Goal: Information Seeking & Learning: Understand process/instructions

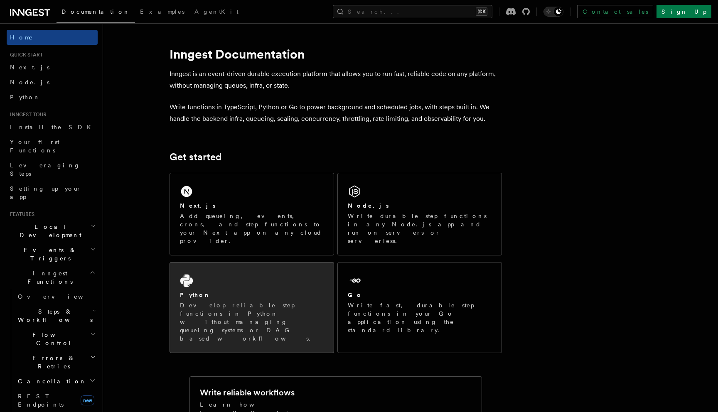
click at [189, 275] on icon at bounding box center [186, 281] width 12 height 13
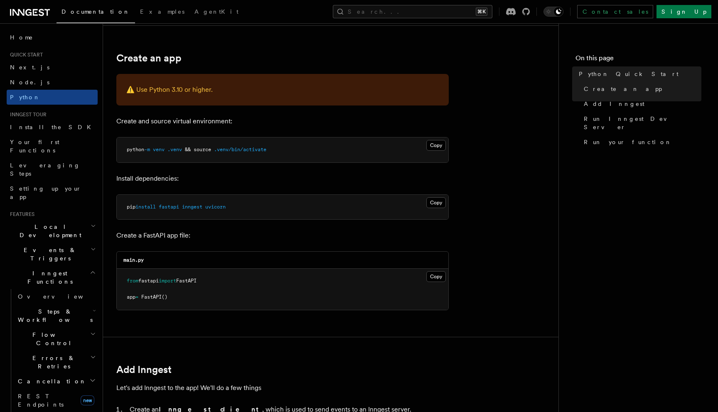
scroll to position [164, 0]
drag, startPoint x: 247, startPoint y: 208, endPoint x: 109, endPoint y: 208, distance: 137.5
copy span "pip install fastapi inngest uvicorn"
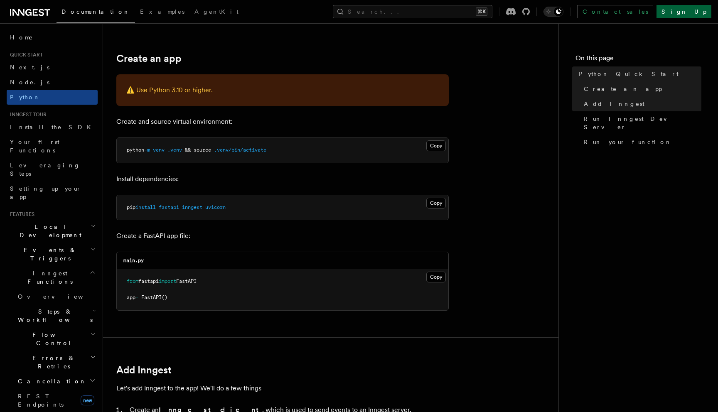
click at [689, 14] on link "Sign Up" at bounding box center [683, 11] width 55 height 13
